Goal: Use online tool/utility: Utilize a website feature to perform a specific function

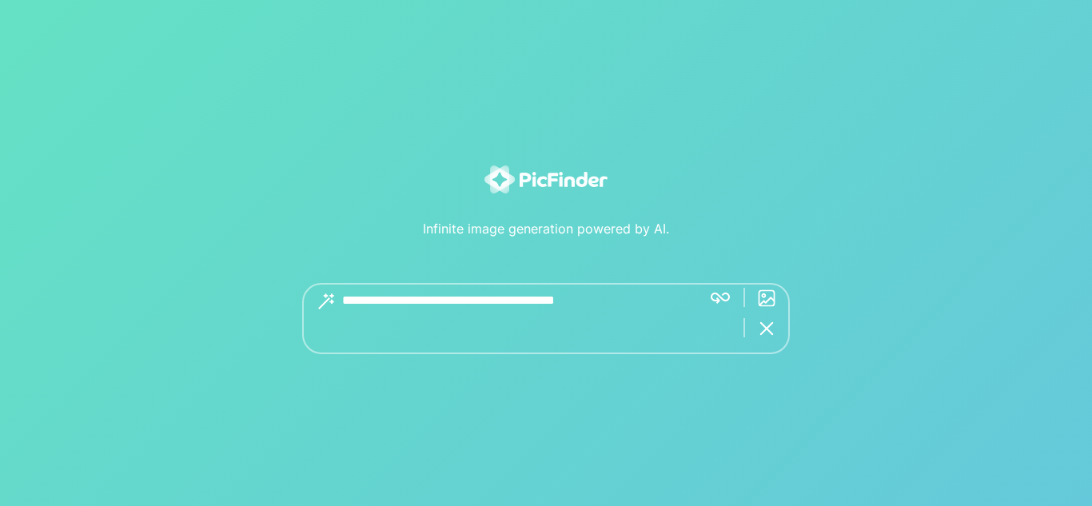
click at [489, 300] on textarea at bounding box center [515, 318] width 347 height 71
type textarea "********"
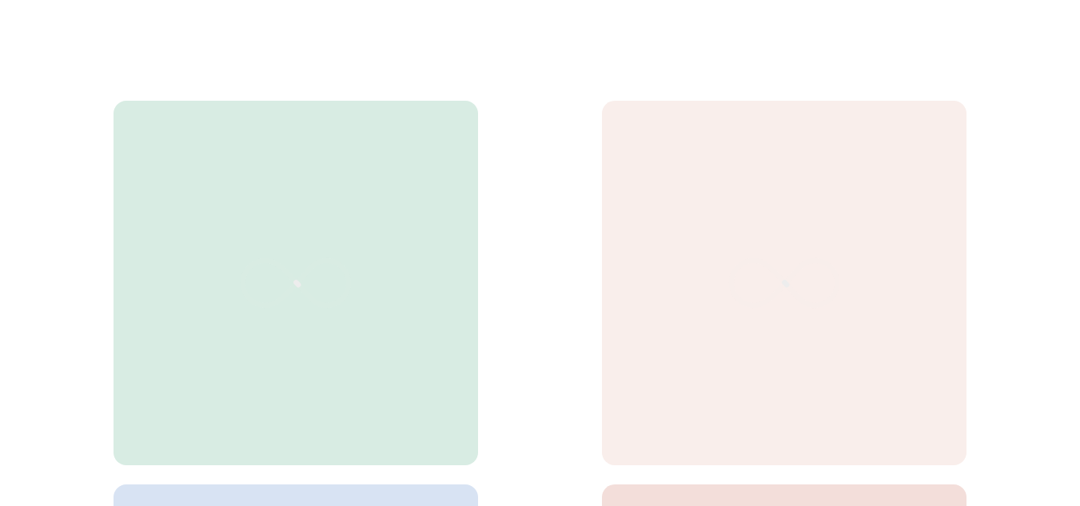
scroll to position [480, 0]
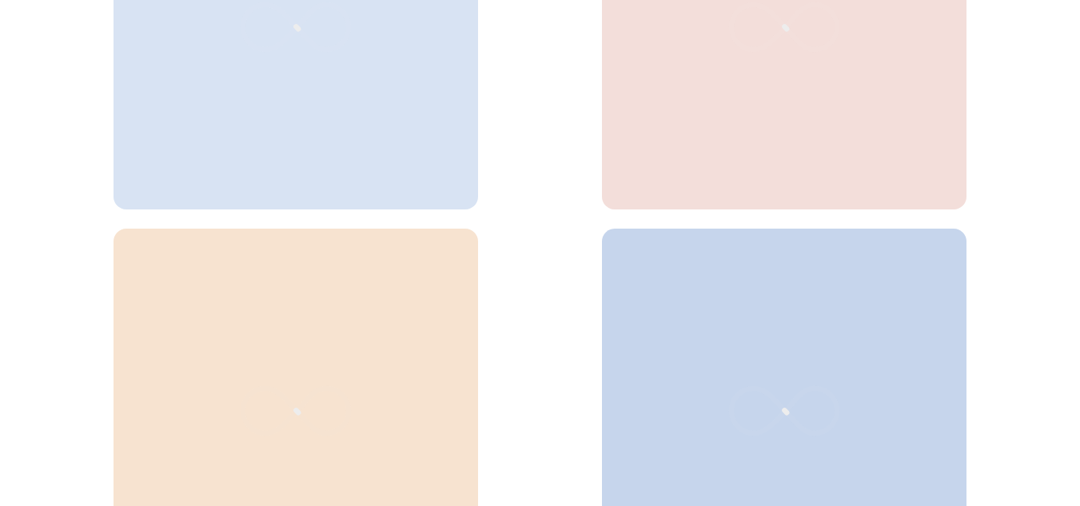
scroll to position [817, 0]
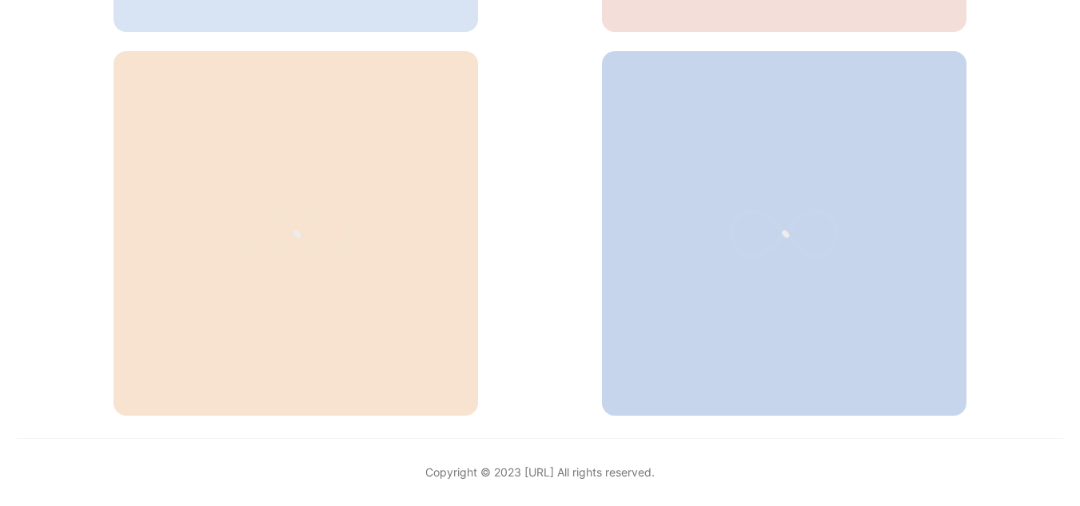
scroll to position [337, 0]
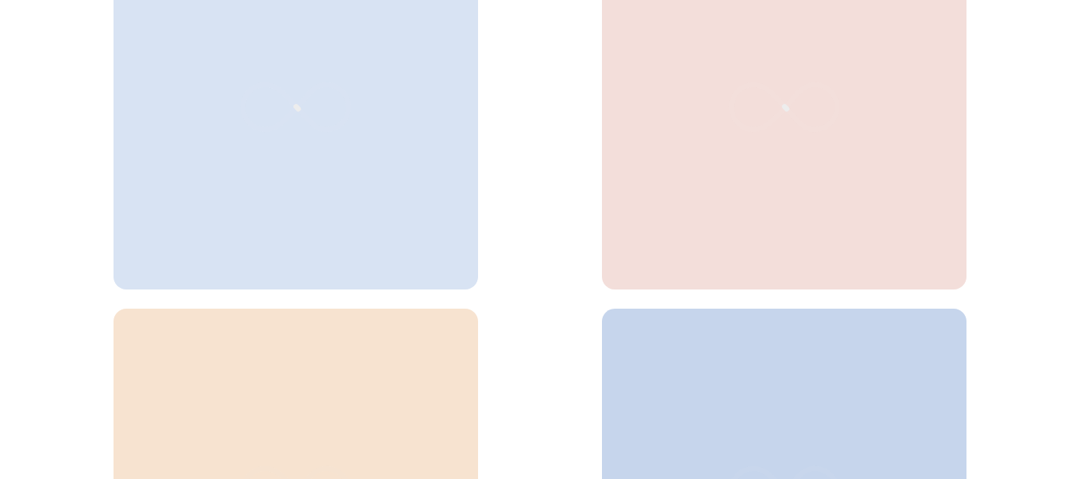
scroll to position [80, 0]
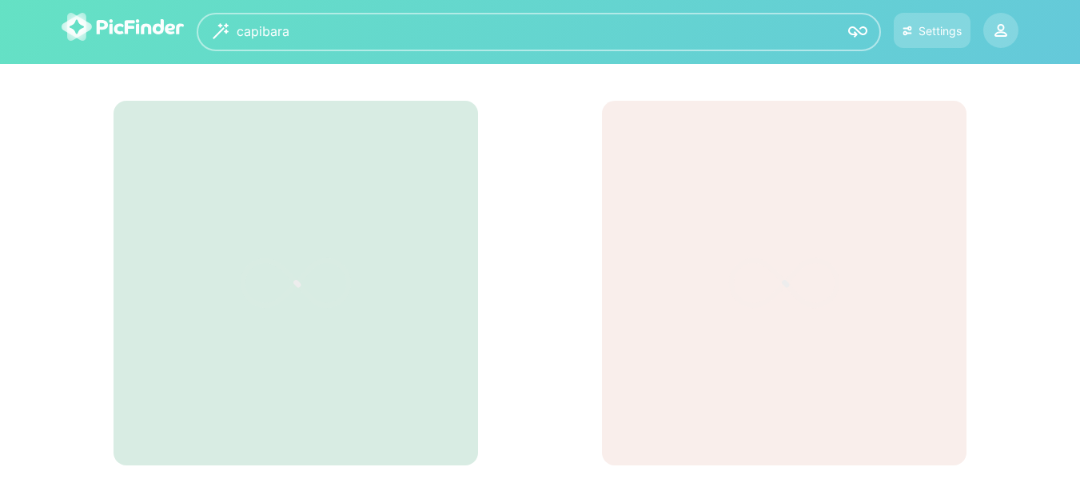
drag, startPoint x: 302, startPoint y: 273, endPoint x: 292, endPoint y: 293, distance: 22.5
click at [301, 276] on icon at bounding box center [296, 283] width 106 height 45
drag, startPoint x: 925, startPoint y: 258, endPoint x: 984, endPoint y: 205, distance: 79.3
click at [960, 256] on div at bounding box center [784, 283] width 365 height 365
